Goal: Subscribe to service/newsletter

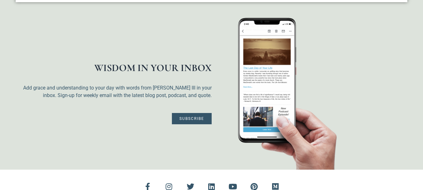
scroll to position [576, 0]
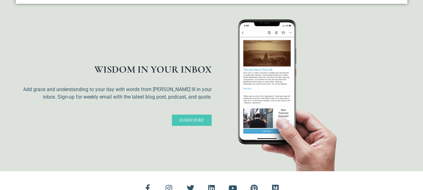
click at [183, 122] on span "Subscribe" at bounding box center [192, 120] width 25 height 4
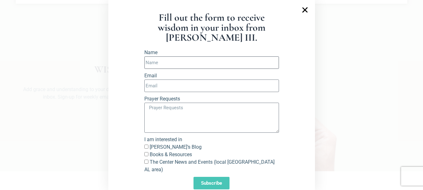
click at [217, 60] on input "Name" at bounding box center [211, 62] width 135 height 13
type input "[PERSON_NAME]"
type input "[EMAIL_ADDRESS][DOMAIN_NAME]"
click at [203, 114] on textarea "Prayer Requests" at bounding box center [211, 118] width 135 height 30
click at [144, 147] on input "[PERSON_NAME]’s Blog" at bounding box center [146, 147] width 4 height 4
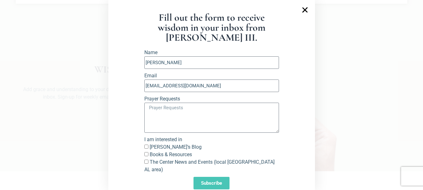
checkbox input "true"
click at [144, 156] on input "Books & Resources" at bounding box center [146, 154] width 4 height 4
checkbox input "true"
click at [169, 117] on textarea "Prayer Requests" at bounding box center [211, 118] width 135 height 30
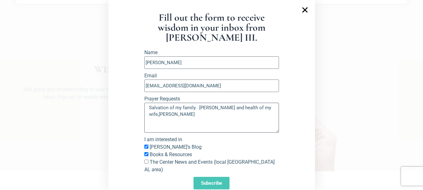
drag, startPoint x: 161, startPoint y: 115, endPoint x: 180, endPoint y: 119, distance: 19.2
click at [180, 119] on textarea "Salvation of my family. [PERSON_NAME] and health of my wife,[PERSON_NAME]" at bounding box center [211, 118] width 135 height 30
click at [157, 114] on textarea "Salvation of my family. [PERSON_NAME] and health of my wife,[PERSON_NAME]" at bounding box center [211, 118] width 135 height 30
click at [158, 116] on textarea "Salvation of my family. Strength and health of my wife [PERSON_NAME]" at bounding box center [211, 118] width 135 height 30
click at [159, 116] on textarea "Salvation of my family. Strength and health of my wife [PERSON_NAME]" at bounding box center [211, 118] width 135 height 30
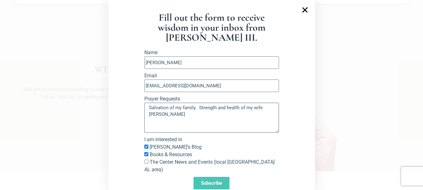
type textarea "Salvation of my family. Strength and health of my wife [PERSON_NAME]"
click at [214, 181] on span "Subscribe" at bounding box center [211, 183] width 21 height 5
click at [166, 85] on input "[EMAIL_ADDRESS][DOMAIN_NAME]" at bounding box center [211, 86] width 135 height 13
type input "[EMAIL_ADDRESS][DOMAIN_NAME]"
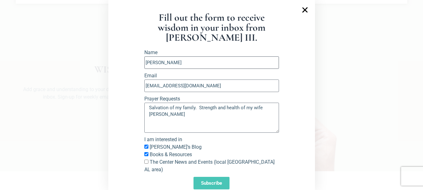
type input "[PERSON_NAME]"
click at [201, 181] on span "Subscribe" at bounding box center [211, 183] width 21 height 5
